Goal: Task Accomplishment & Management: Complete application form

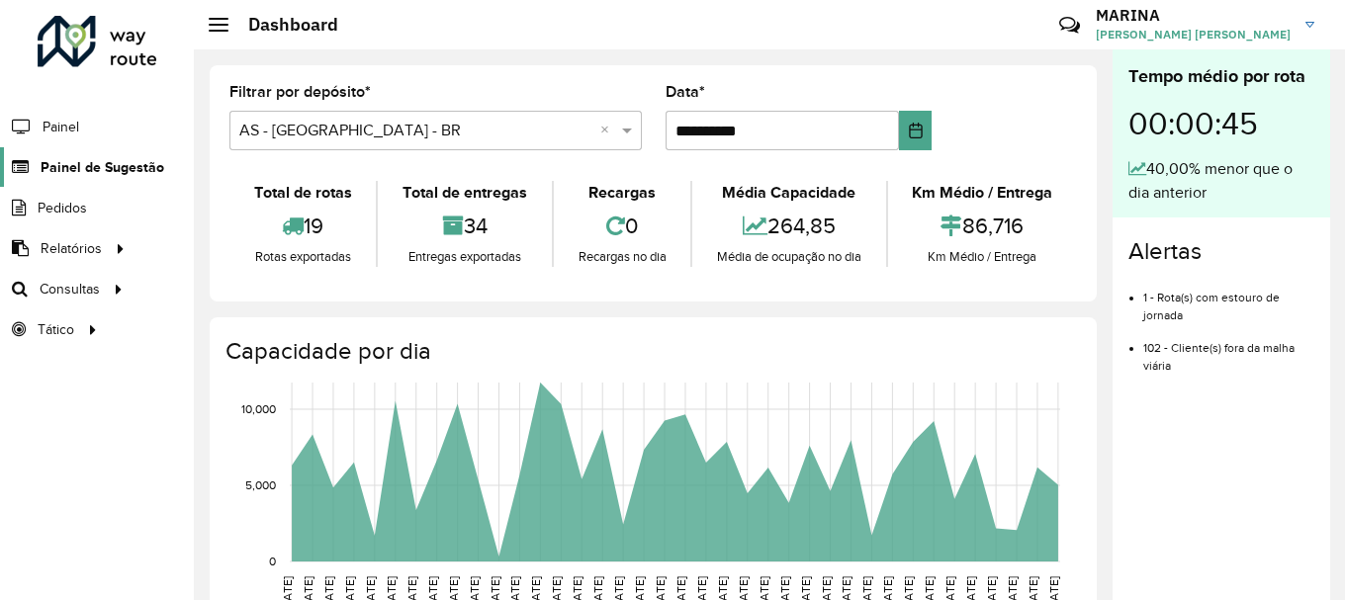
click at [88, 174] on span "Painel de Sugestão" at bounding box center [103, 167] width 124 height 21
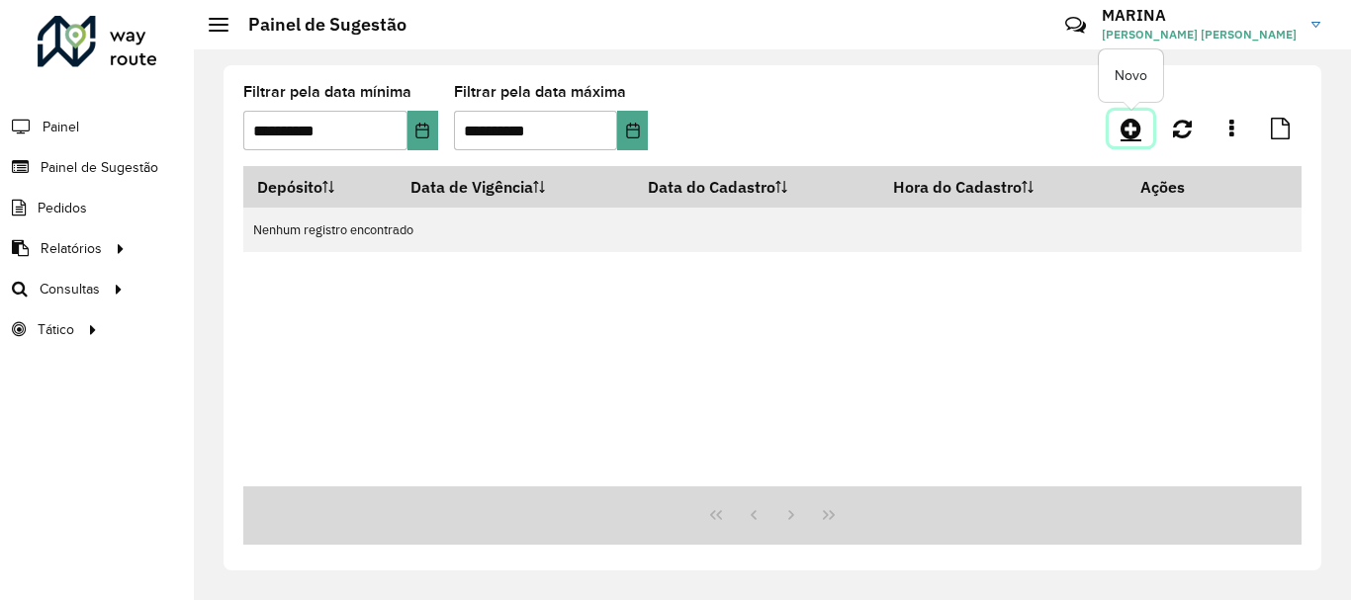
click at [1117, 130] on link at bounding box center [1131, 129] width 45 height 36
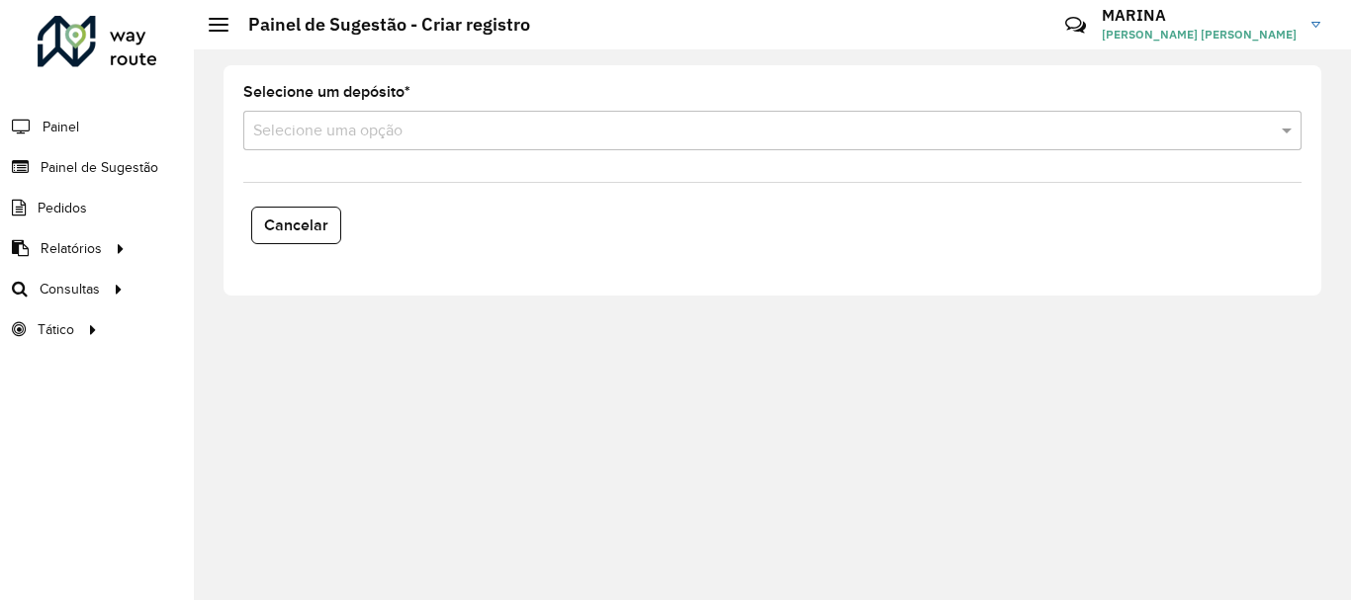
click at [318, 110] on div "Selecione um depósito * Selecione uma opção" at bounding box center [772, 117] width 1058 height 65
click at [318, 124] on input "text" at bounding box center [752, 132] width 999 height 24
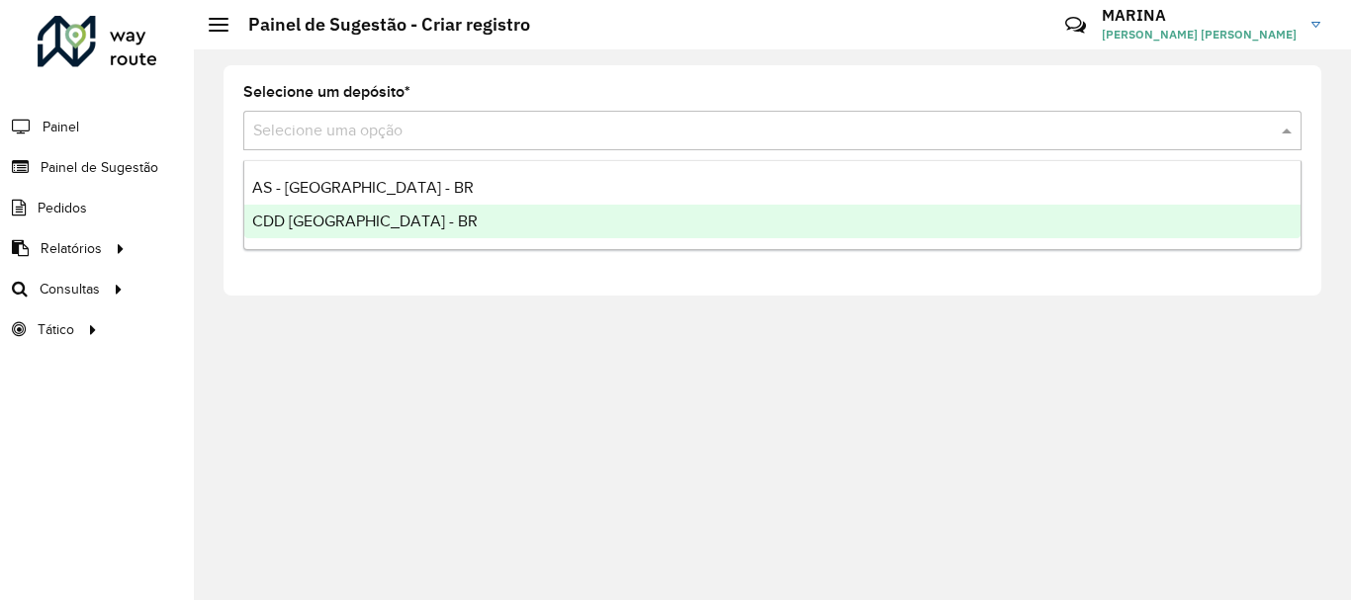
click at [317, 214] on span "CDD [GEOGRAPHIC_DATA] - BR" at bounding box center [364, 221] width 225 height 17
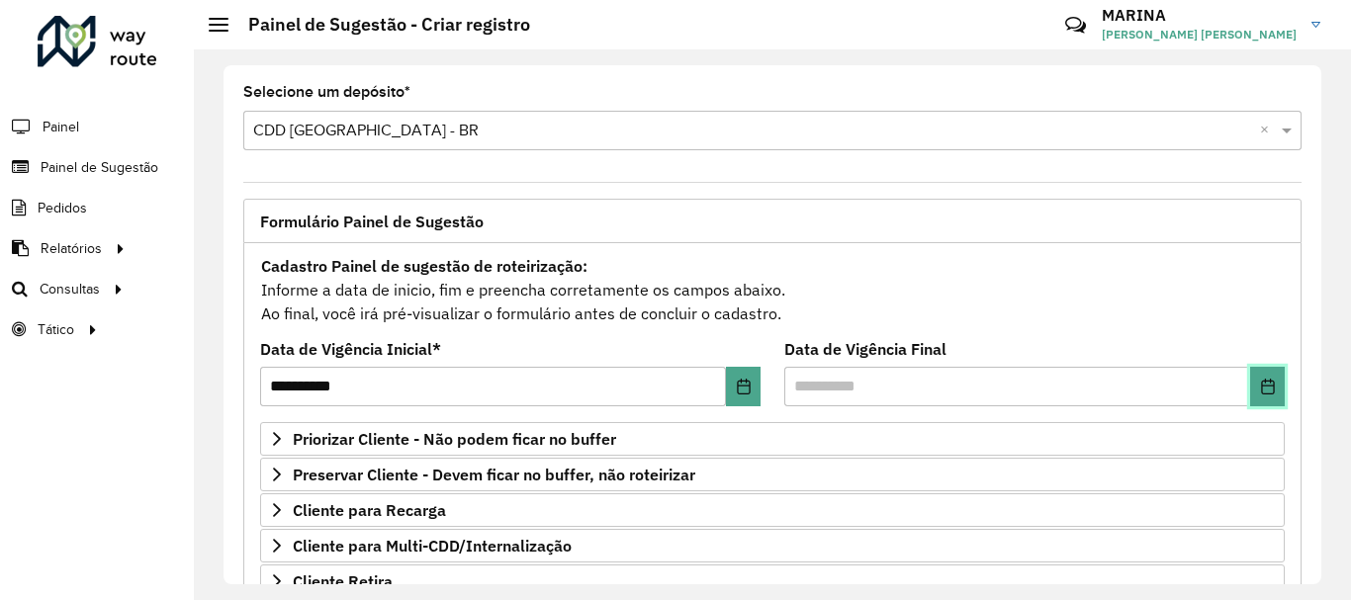
click at [1270, 400] on button "Choose Date" at bounding box center [1267, 387] width 35 height 40
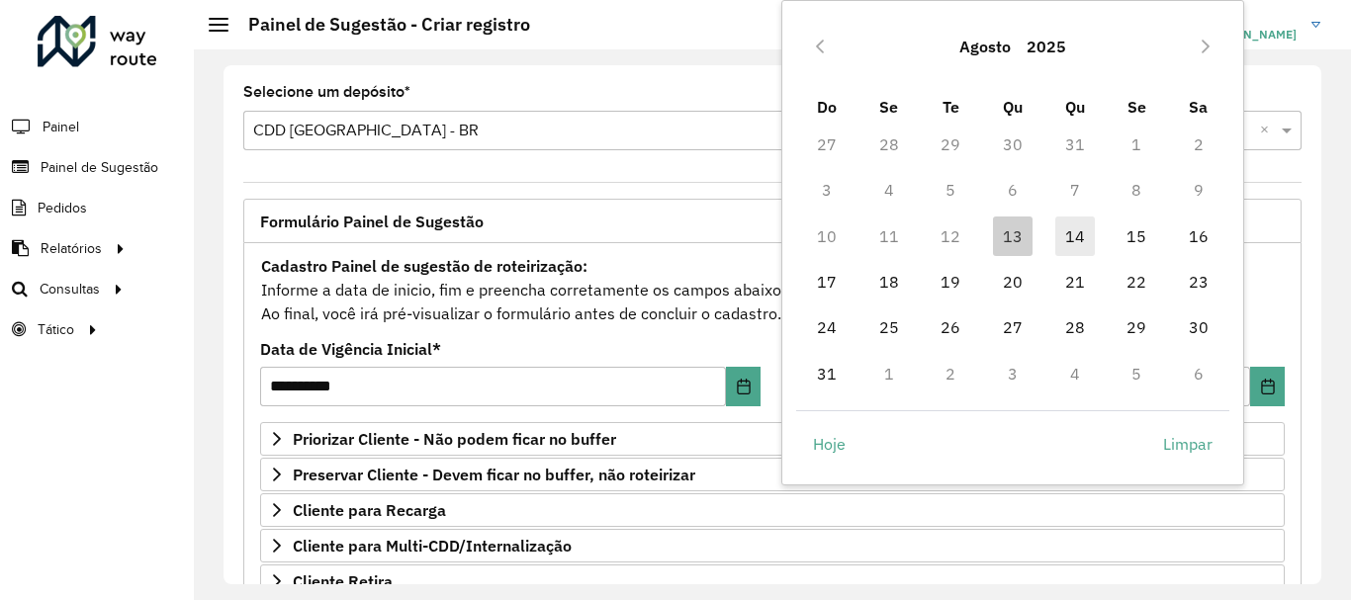
click at [1057, 241] on span "14" at bounding box center [1075, 237] width 40 height 40
type input "**********"
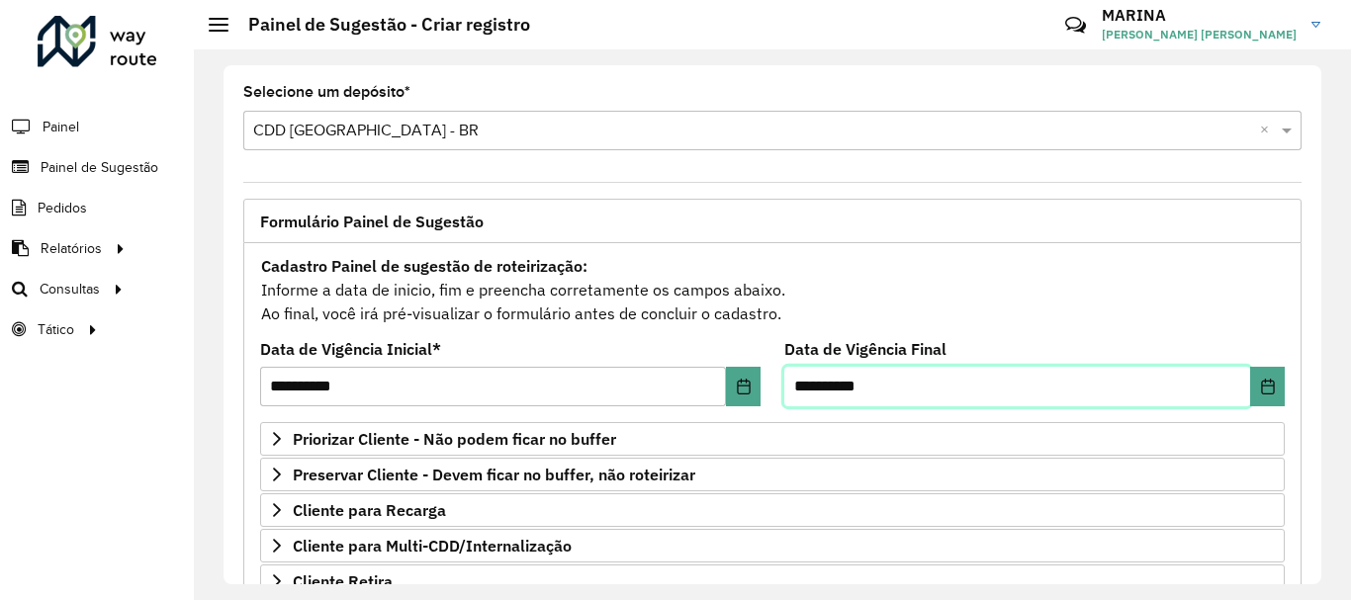
scroll to position [386, 0]
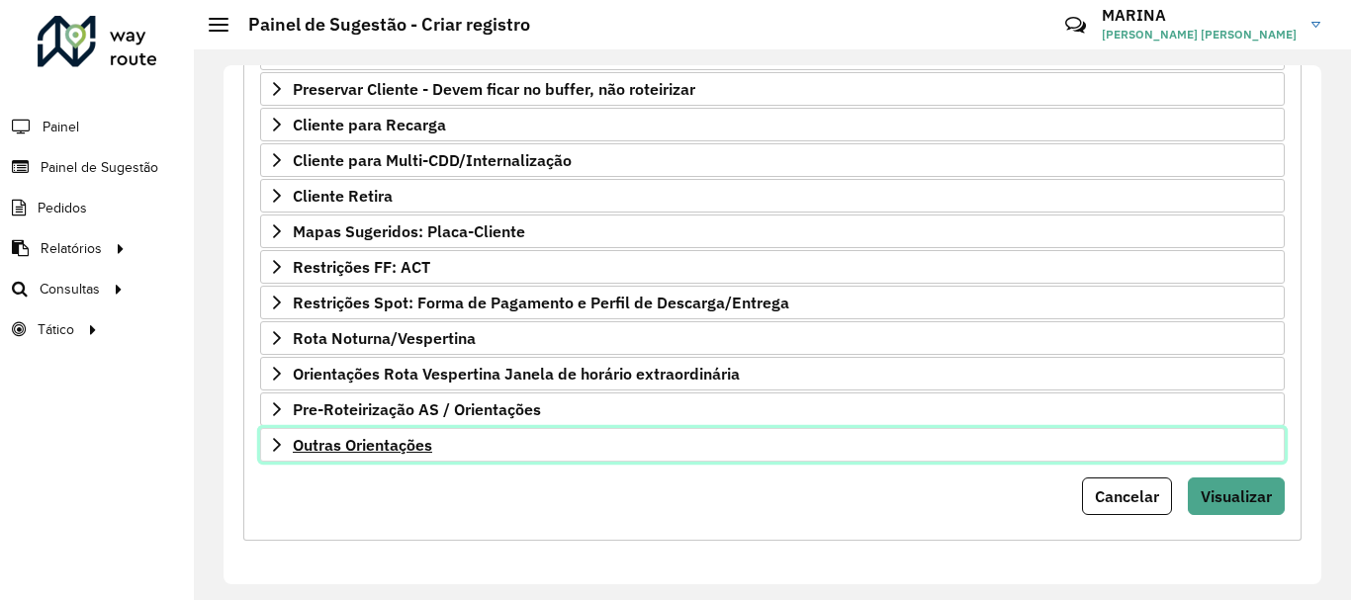
click at [458, 451] on link "Outras Orientações" at bounding box center [772, 445] width 1025 height 34
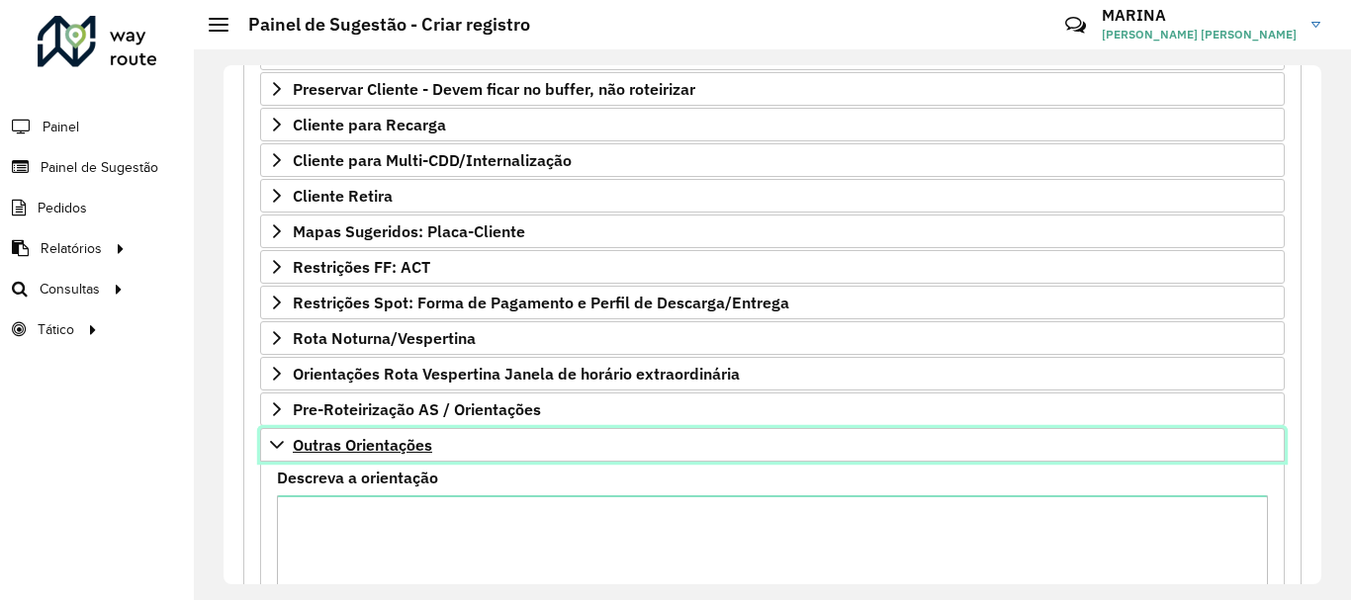
scroll to position [610, 0]
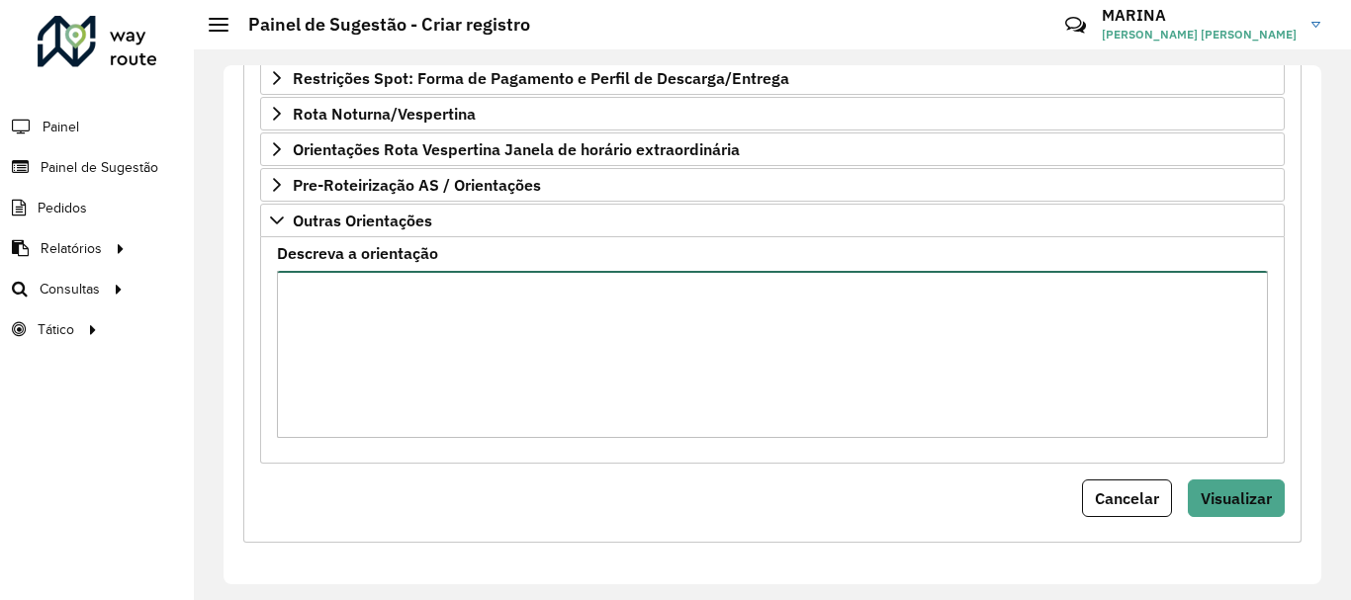
click at [461, 331] on textarea "Descreva a orientação" at bounding box center [772, 354] width 991 height 167
paste textarea "**********"
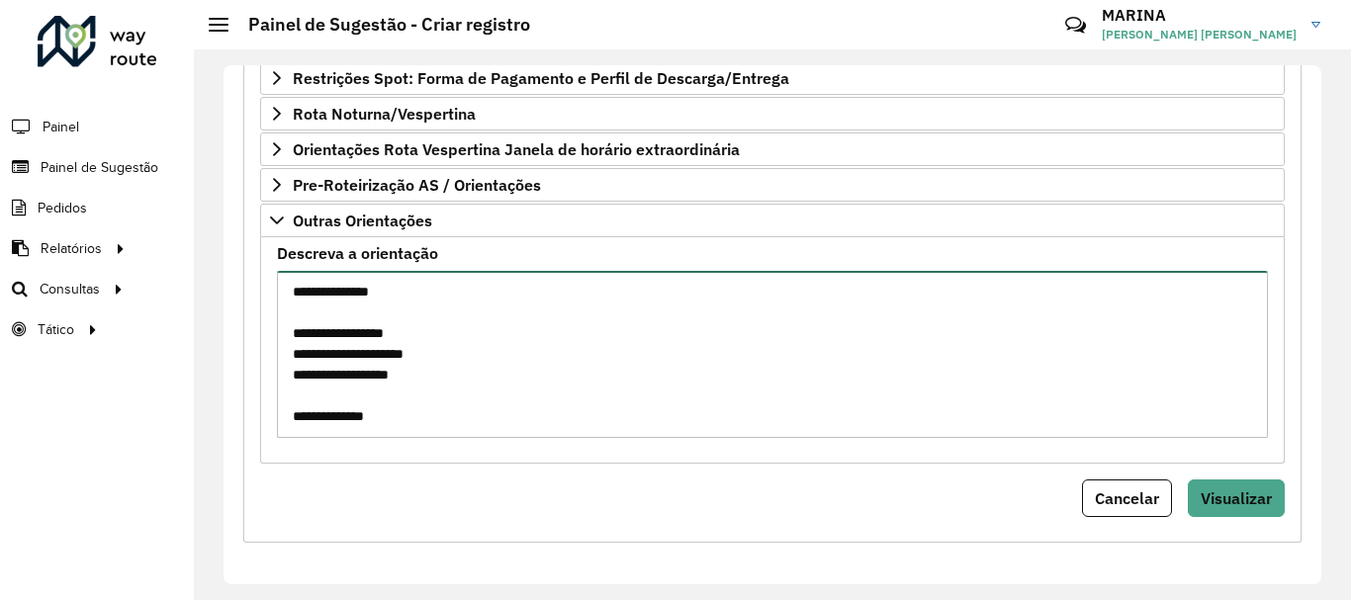
scroll to position [672, 0]
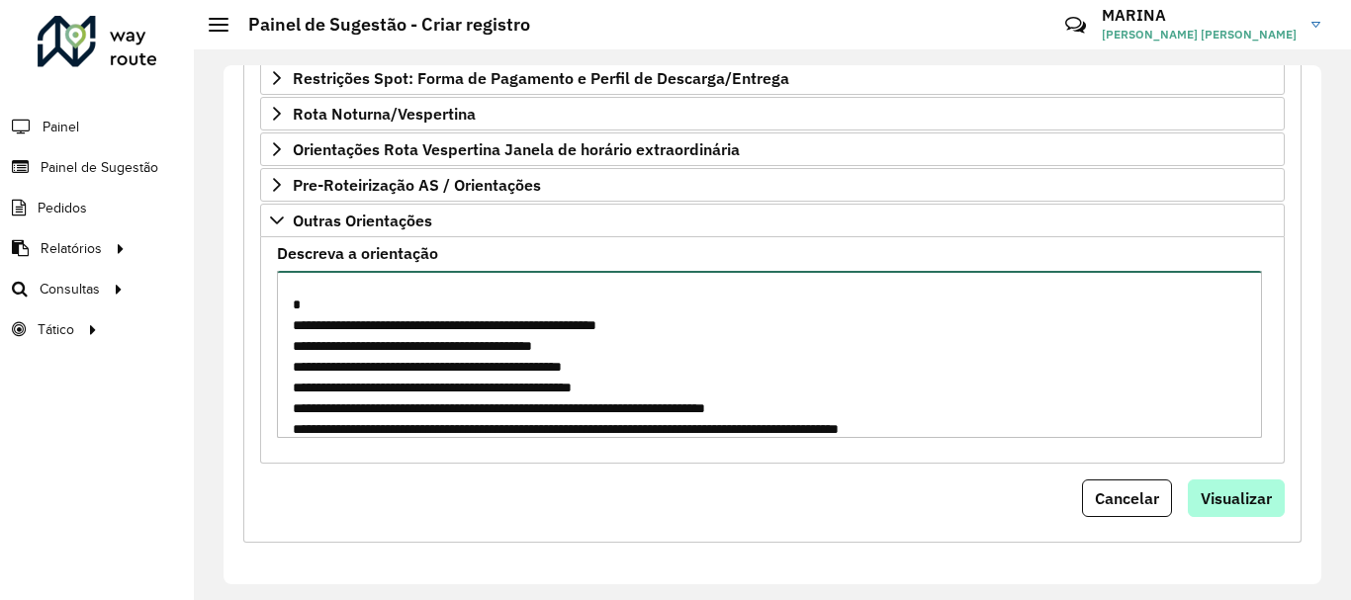
type textarea "**********"
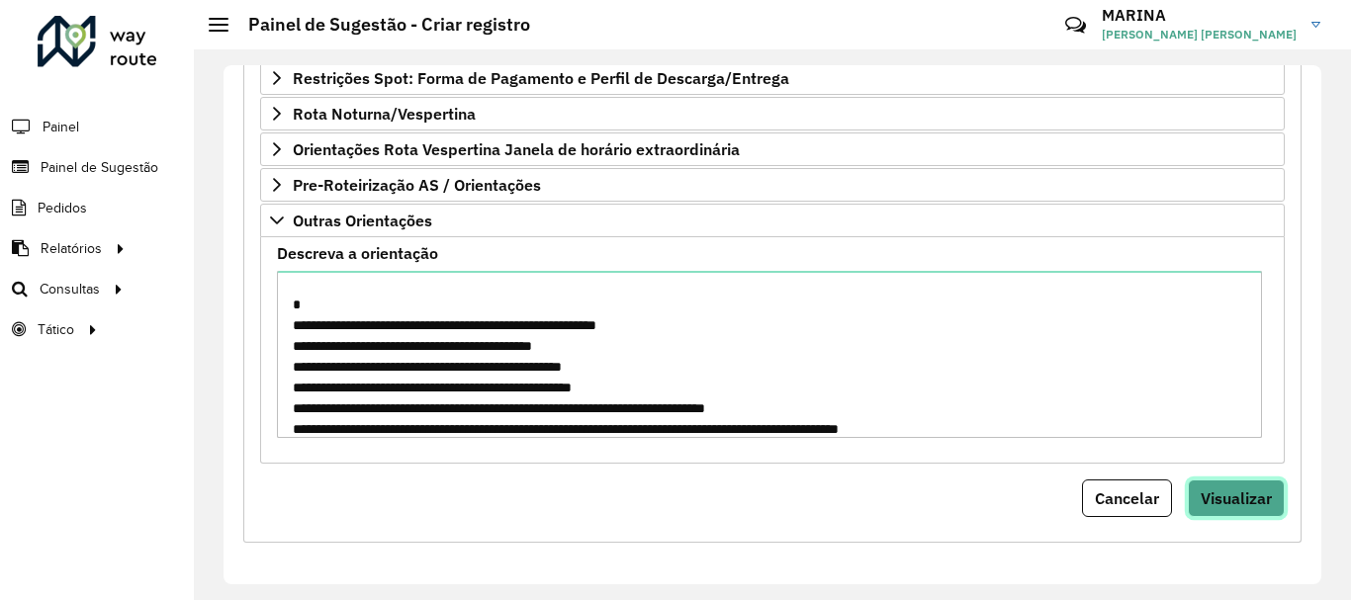
click at [1226, 480] on button "Visualizar" at bounding box center [1236, 499] width 97 height 38
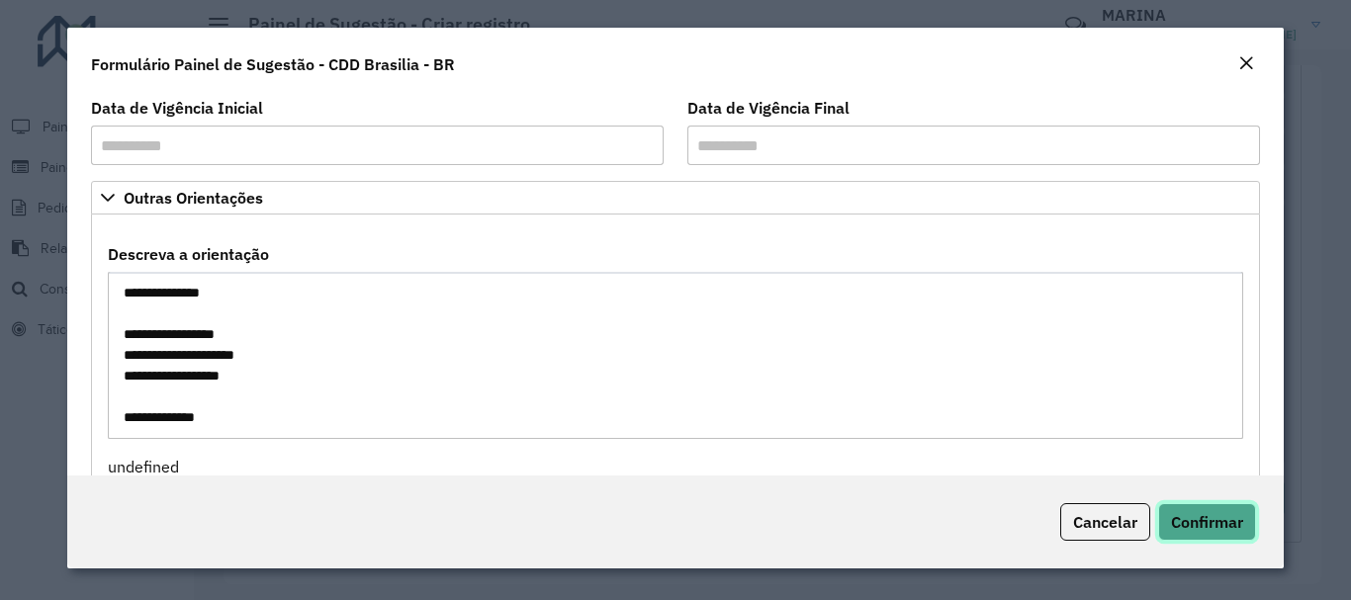
click at [1212, 534] on button "Confirmar" at bounding box center [1207, 522] width 98 height 38
